Goal: Task Accomplishment & Management: Manage account settings

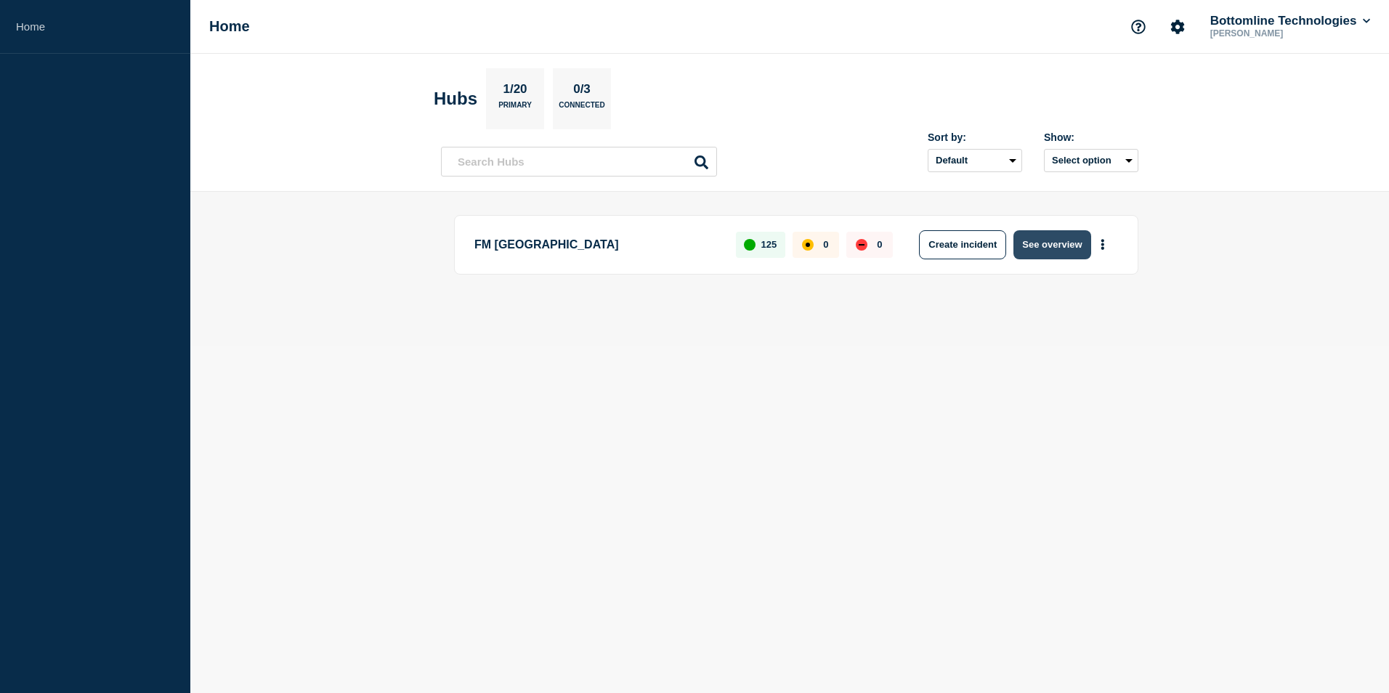
click at [1051, 246] on button "See overview" at bounding box center [1052, 244] width 77 height 29
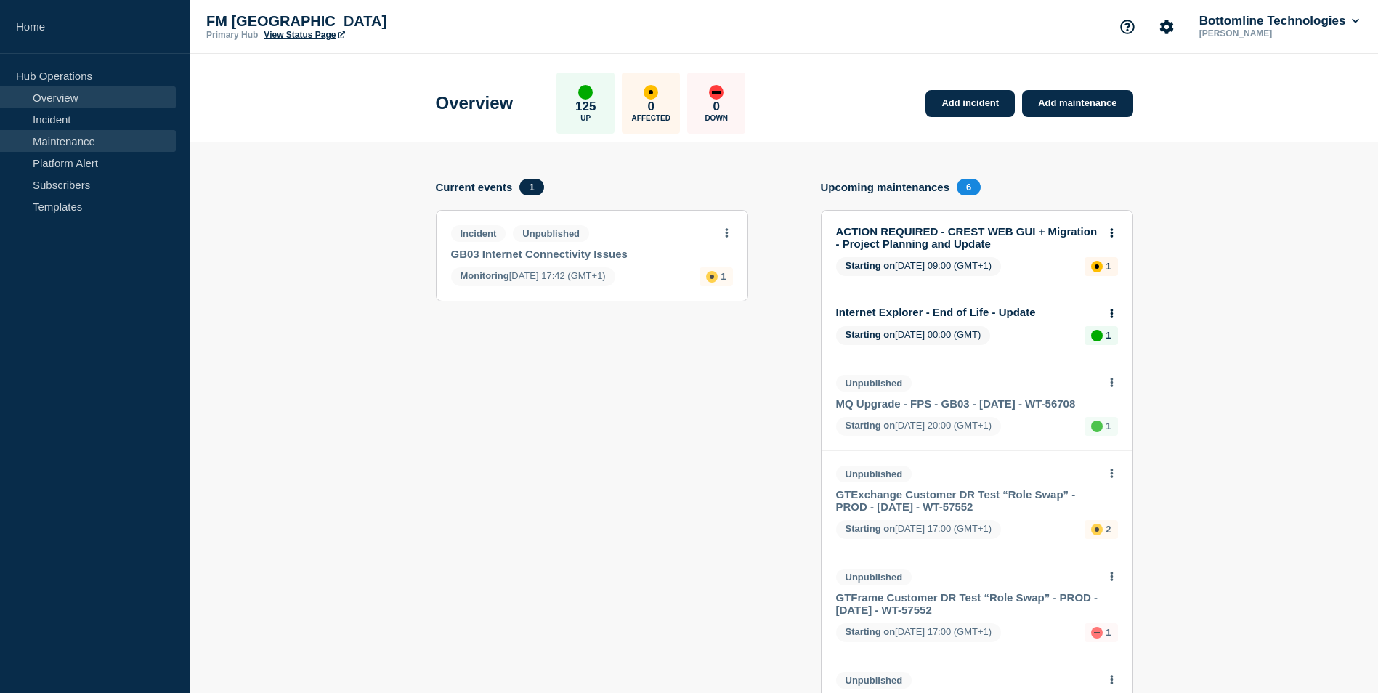
click at [92, 141] on link "Maintenance" at bounding box center [88, 141] width 176 height 22
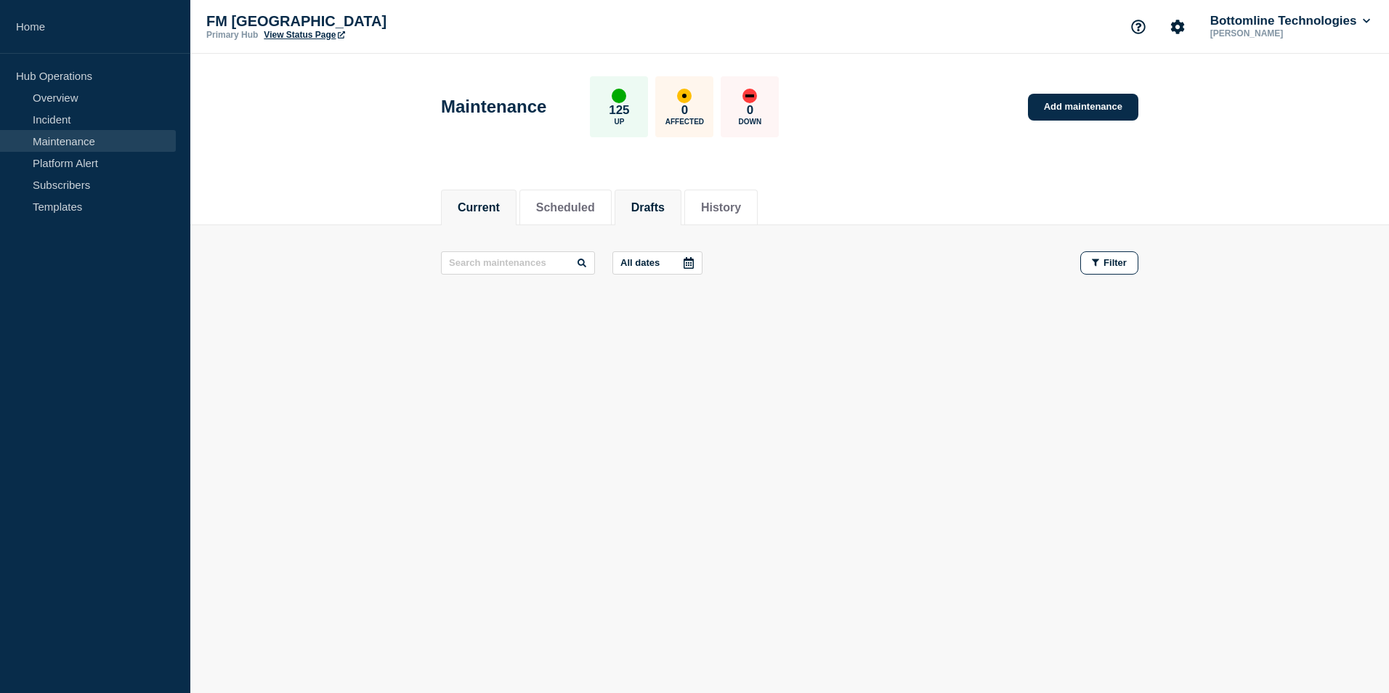
click at [664, 205] on button "Drafts" at bounding box center [647, 207] width 33 height 13
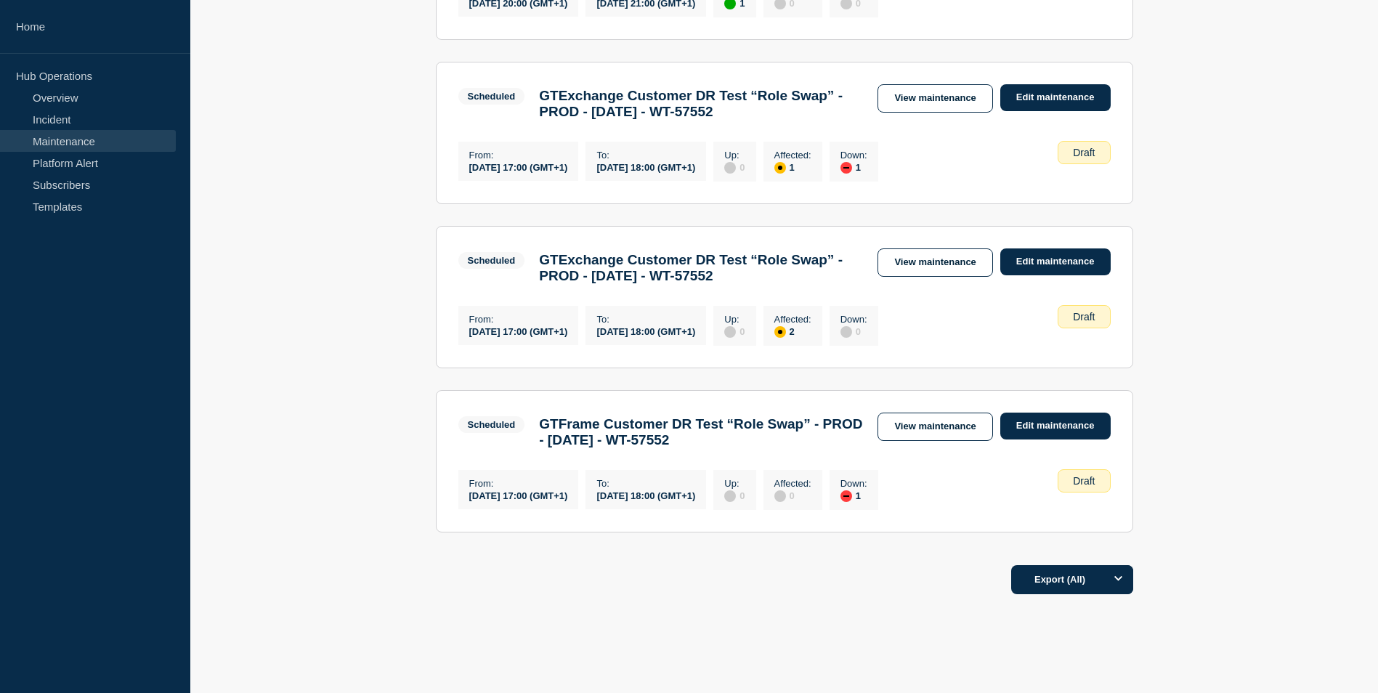
scroll to position [1381, 0]
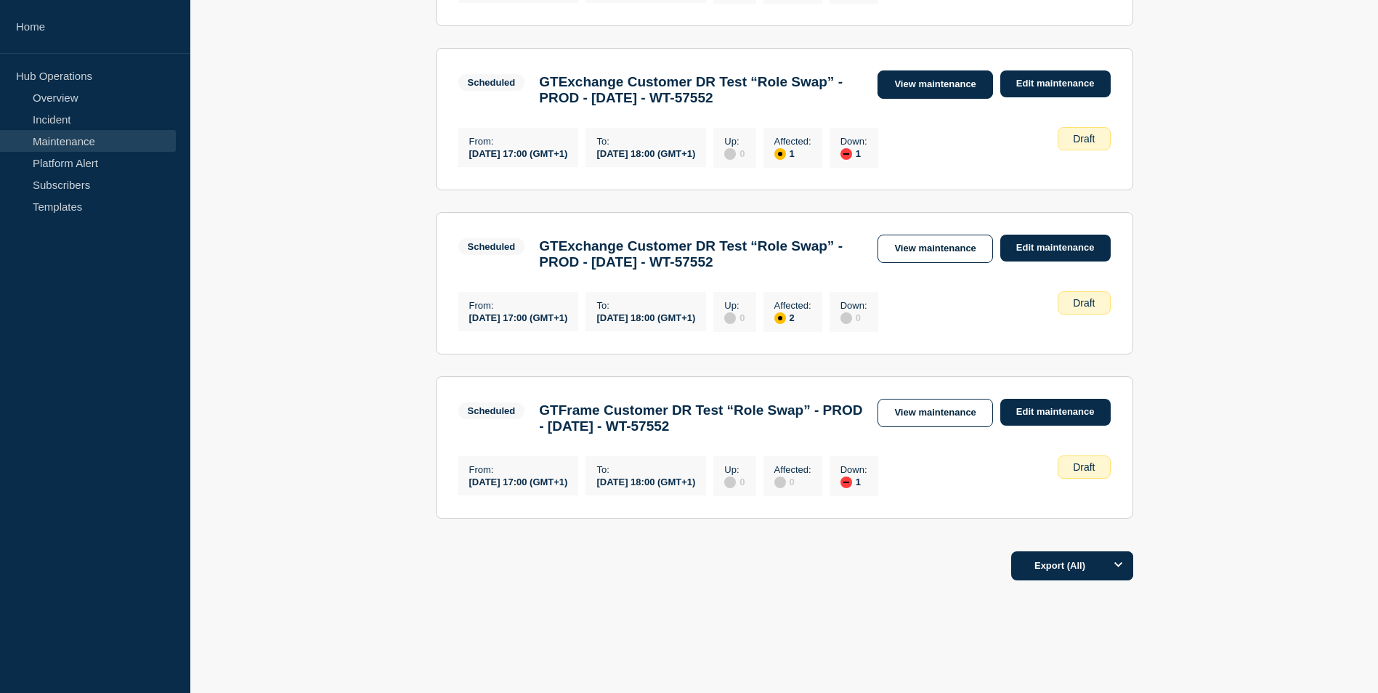
click at [938, 99] on link "View maintenance" at bounding box center [935, 84] width 115 height 28
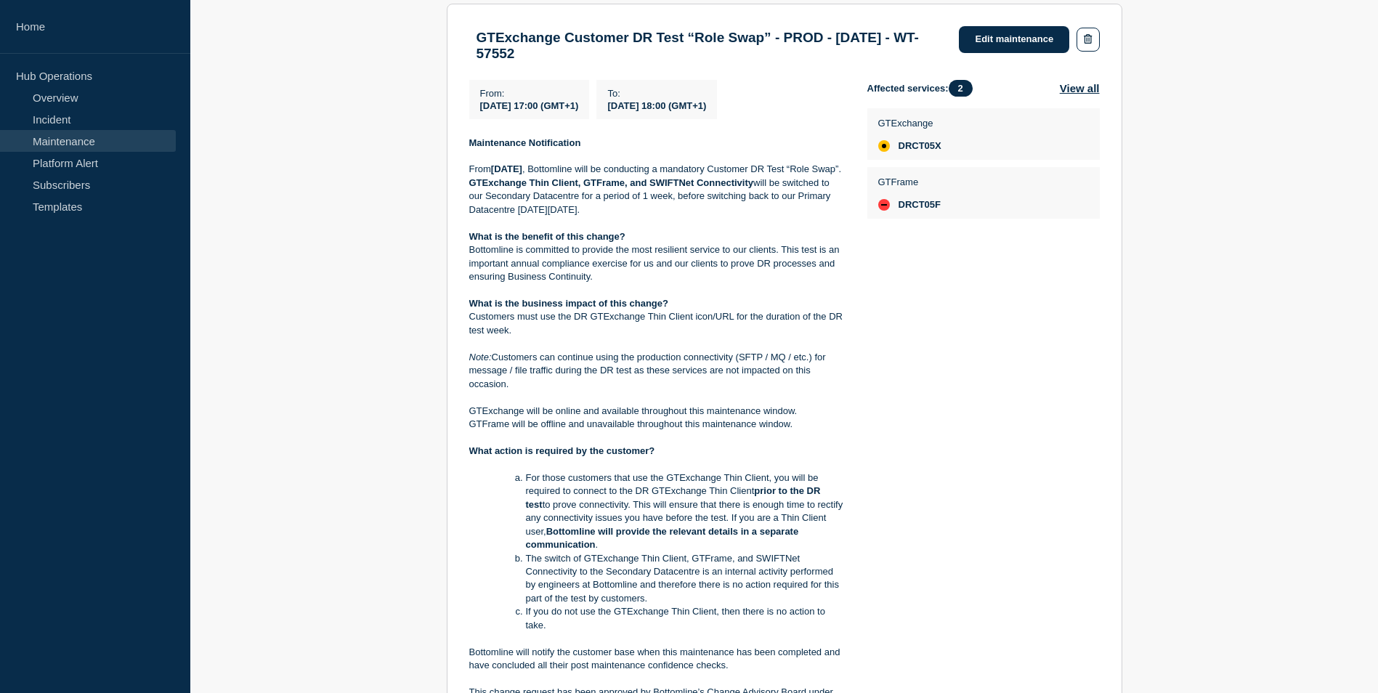
scroll to position [145, 0]
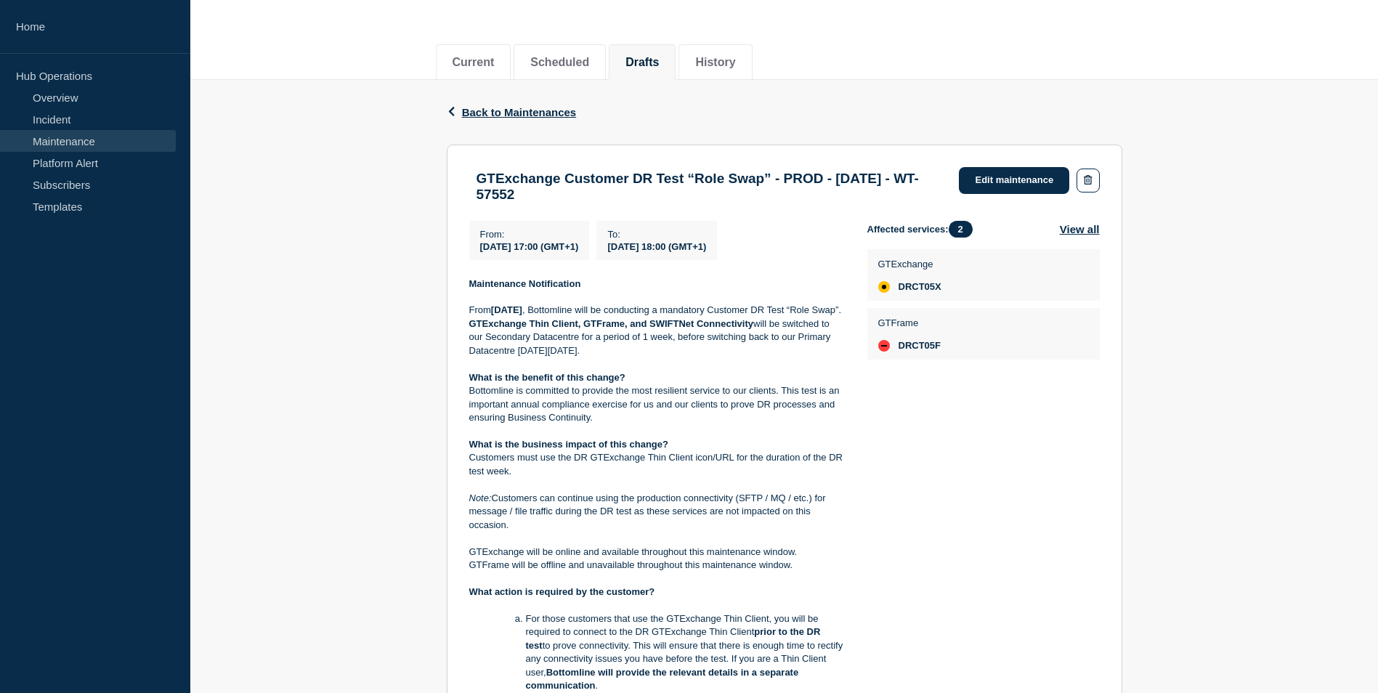
click at [1325, 337] on div "Back Back to Maintenances GTExchange Customer DR Test “Role Swap” - PROD - [DAT…" at bounding box center [784, 613] width 1188 height 1067
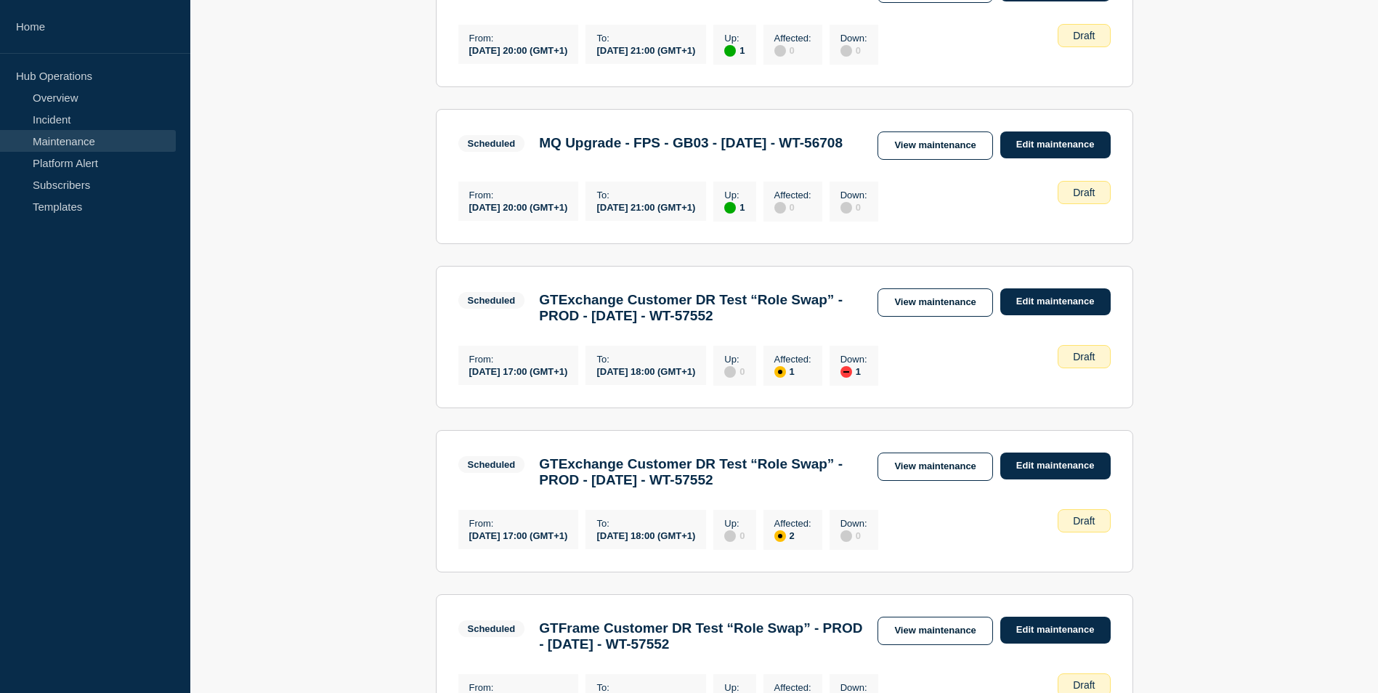
scroll to position [1381, 0]
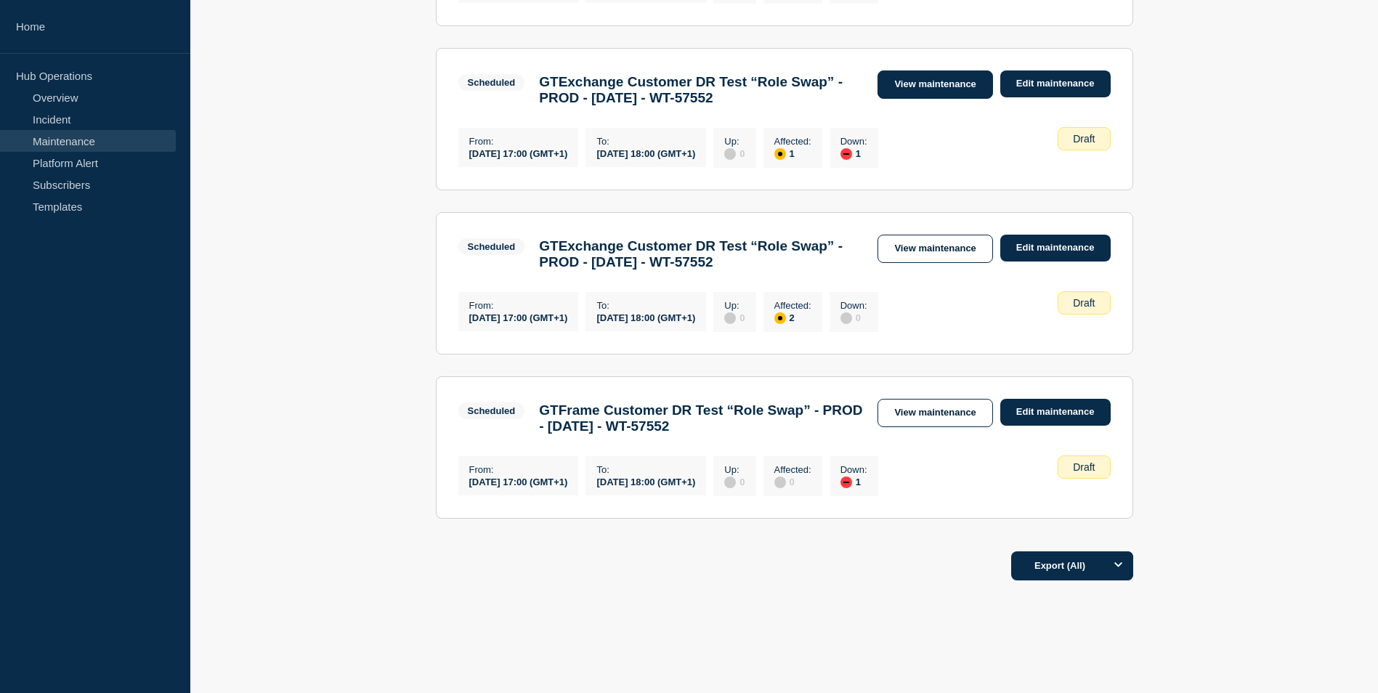
click at [934, 99] on link "View maintenance" at bounding box center [935, 84] width 115 height 28
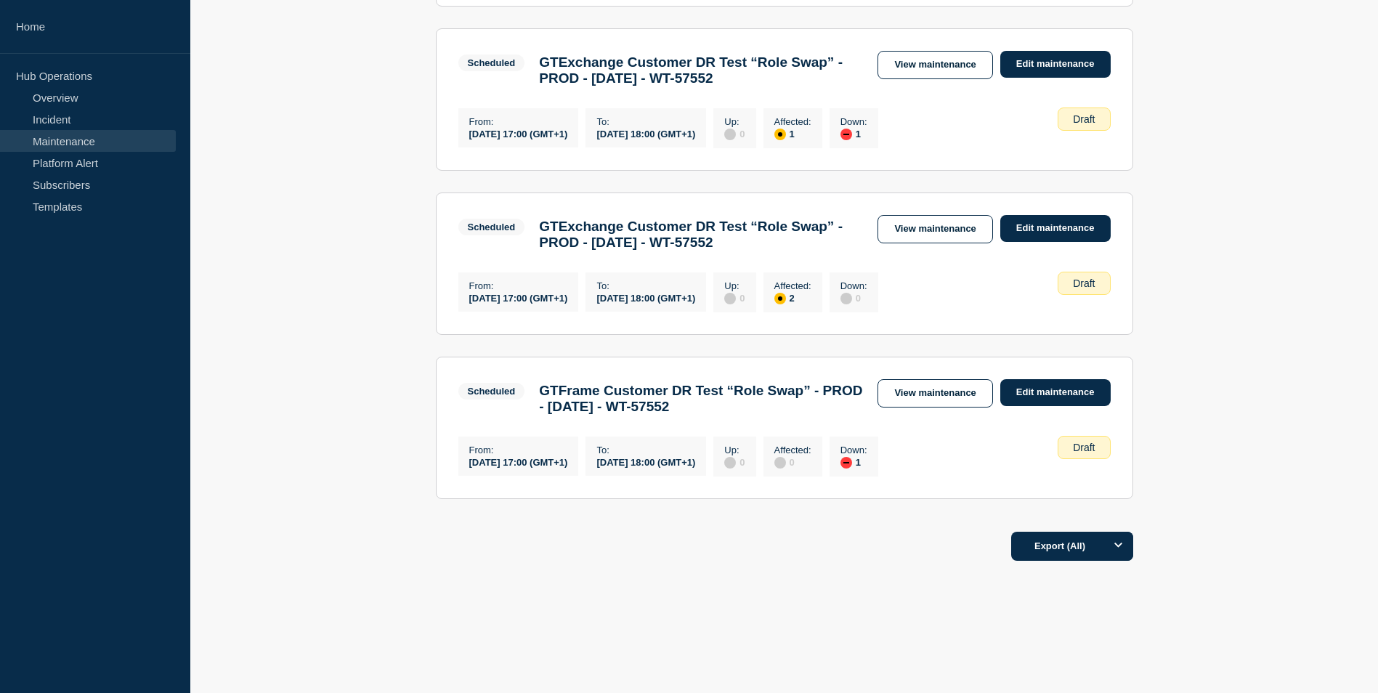
scroll to position [1422, 0]
click at [960, 243] on link "View maintenance" at bounding box center [935, 229] width 115 height 28
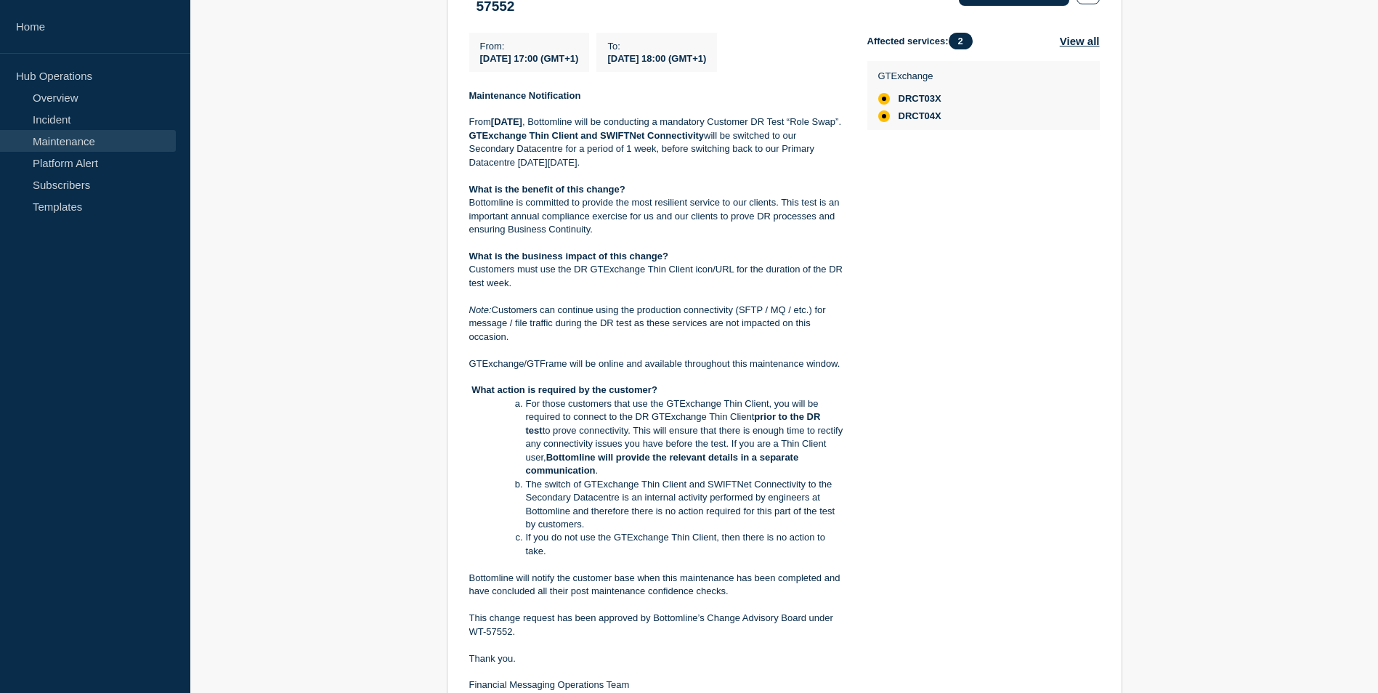
scroll to position [131, 0]
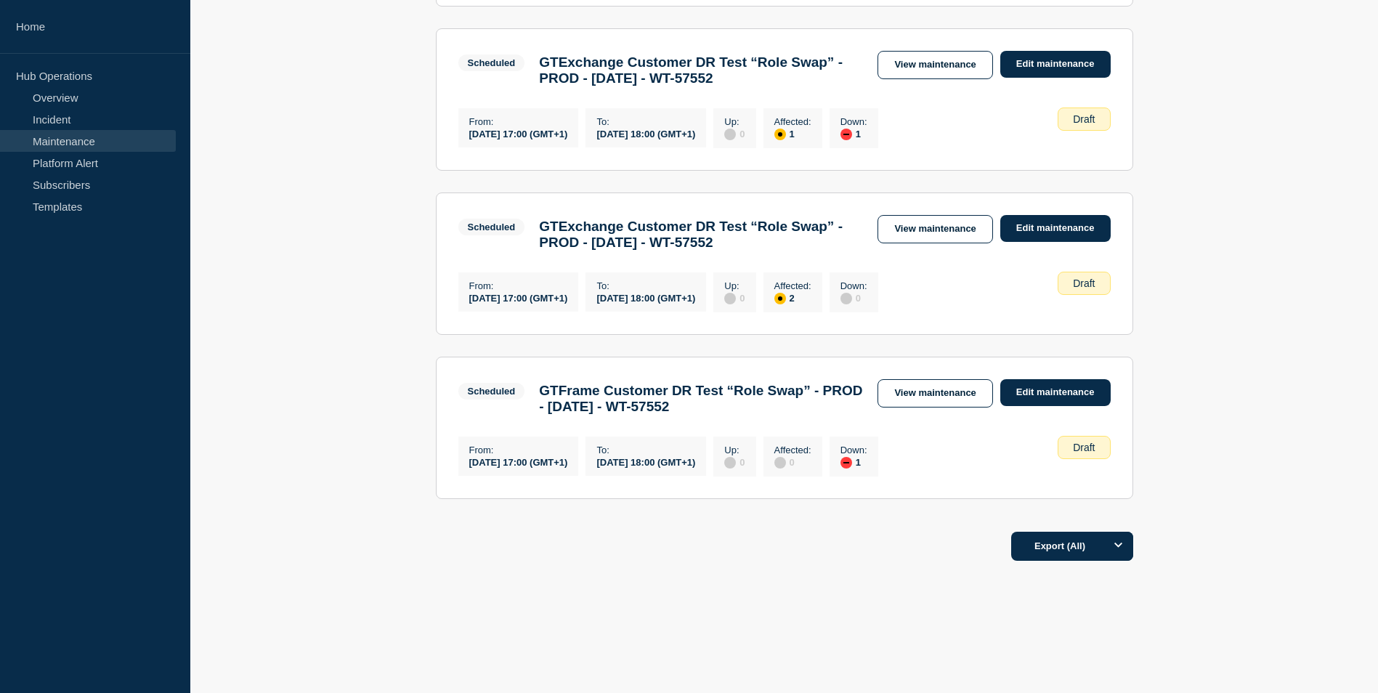
scroll to position [1495, 0]
click at [947, 390] on link "View maintenance" at bounding box center [935, 393] width 115 height 28
